Goal: Task Accomplishment & Management: Use online tool/utility

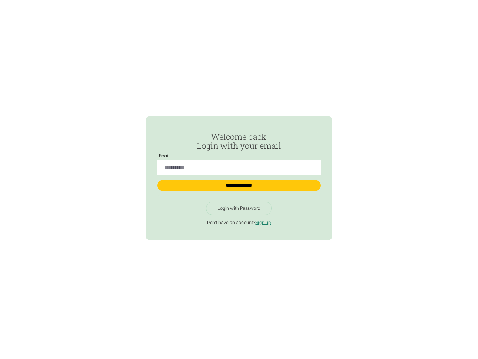
click at [239, 164] on input "Passwordless Login" at bounding box center [238, 167] width 163 height 15
